Goal: Information Seeking & Learning: Learn about a topic

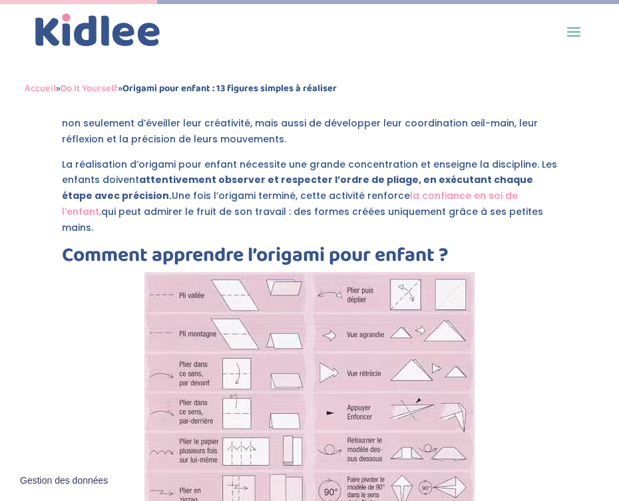
scroll to position [1366, 0]
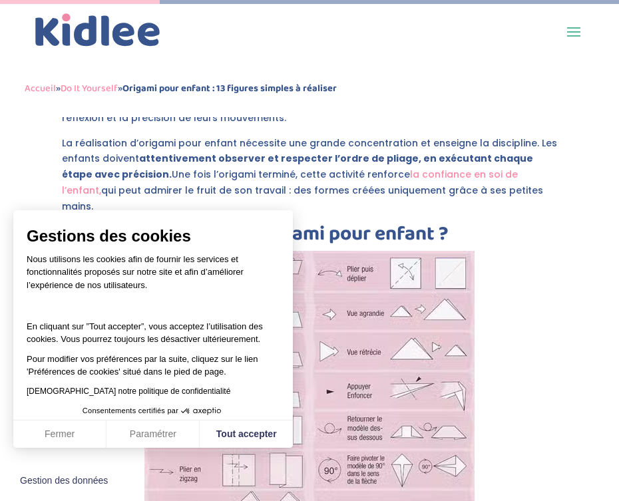
click at [244, 440] on button "Tout accepter" at bounding box center [246, 435] width 93 height 28
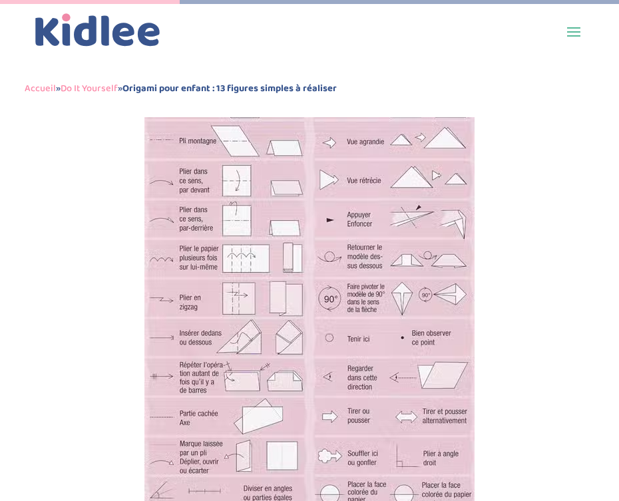
scroll to position [1527, 0]
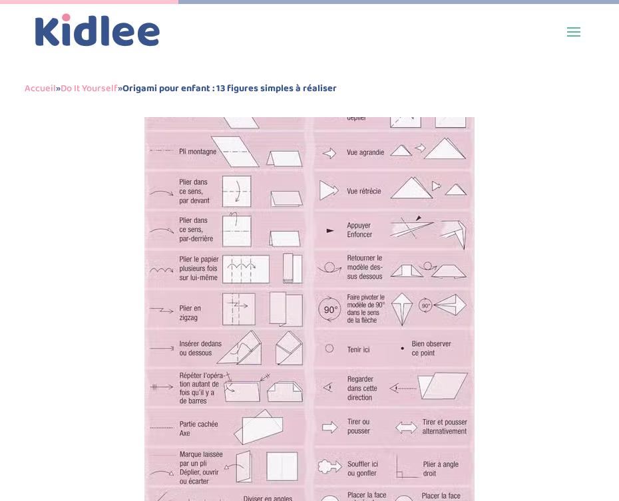
click at [273, 268] on img at bounding box center [309, 308] width 330 height 437
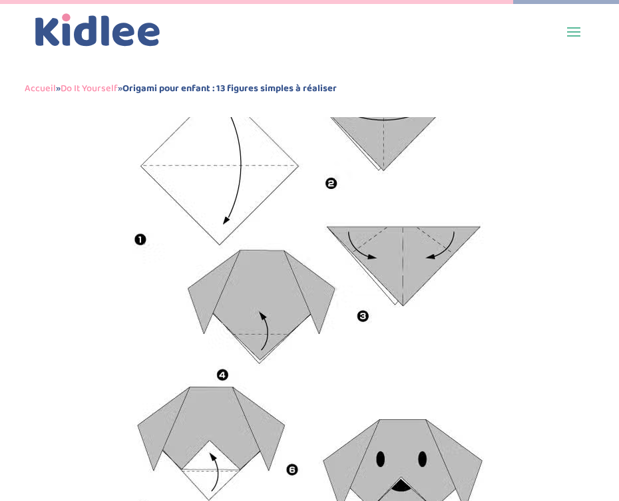
scroll to position [4424, 0]
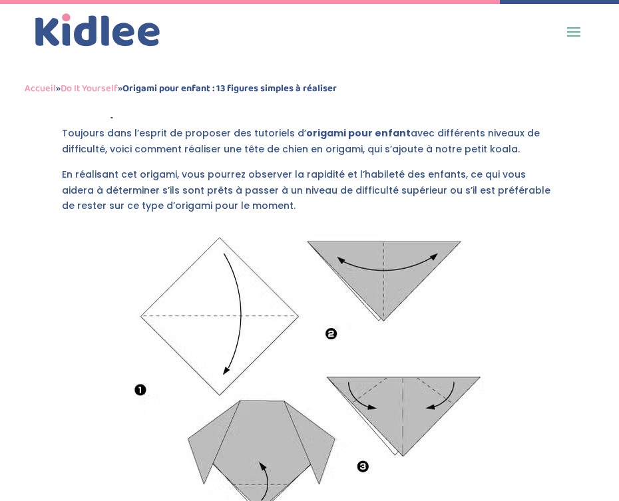
scroll to position [4308, 0]
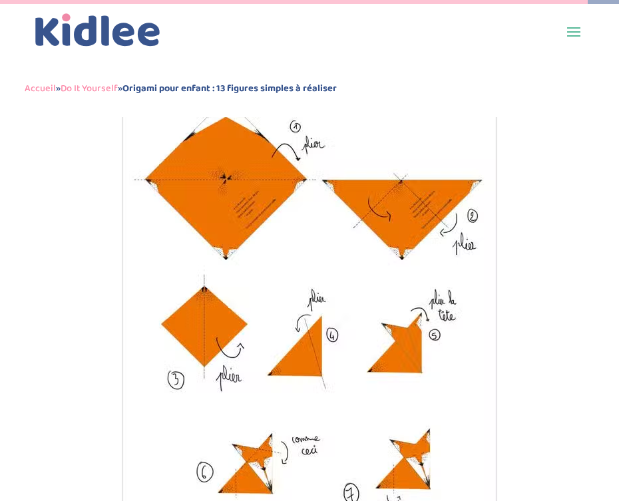
scroll to position [5002, 0]
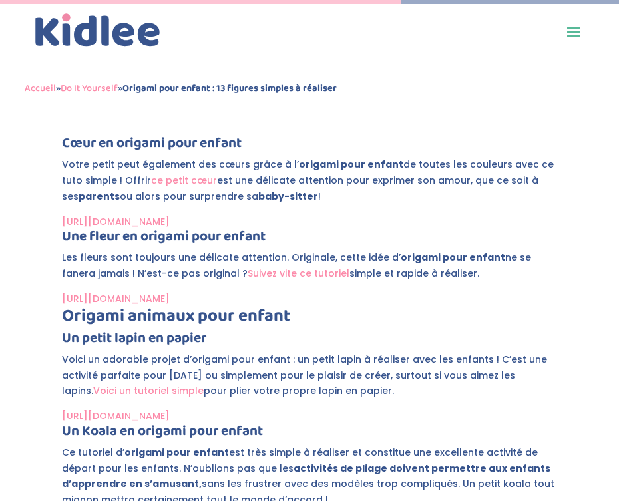
scroll to position [3430, 0]
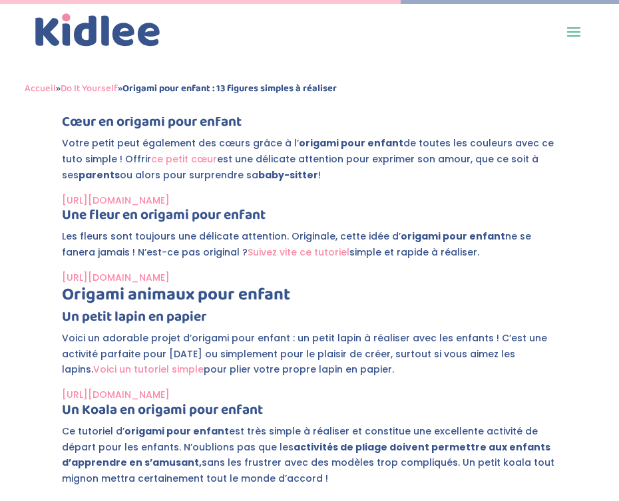
click at [134, 271] on link "[URL][DOMAIN_NAME]" at bounding box center [116, 277] width 108 height 13
